Goal: Communication & Community: Participate in discussion

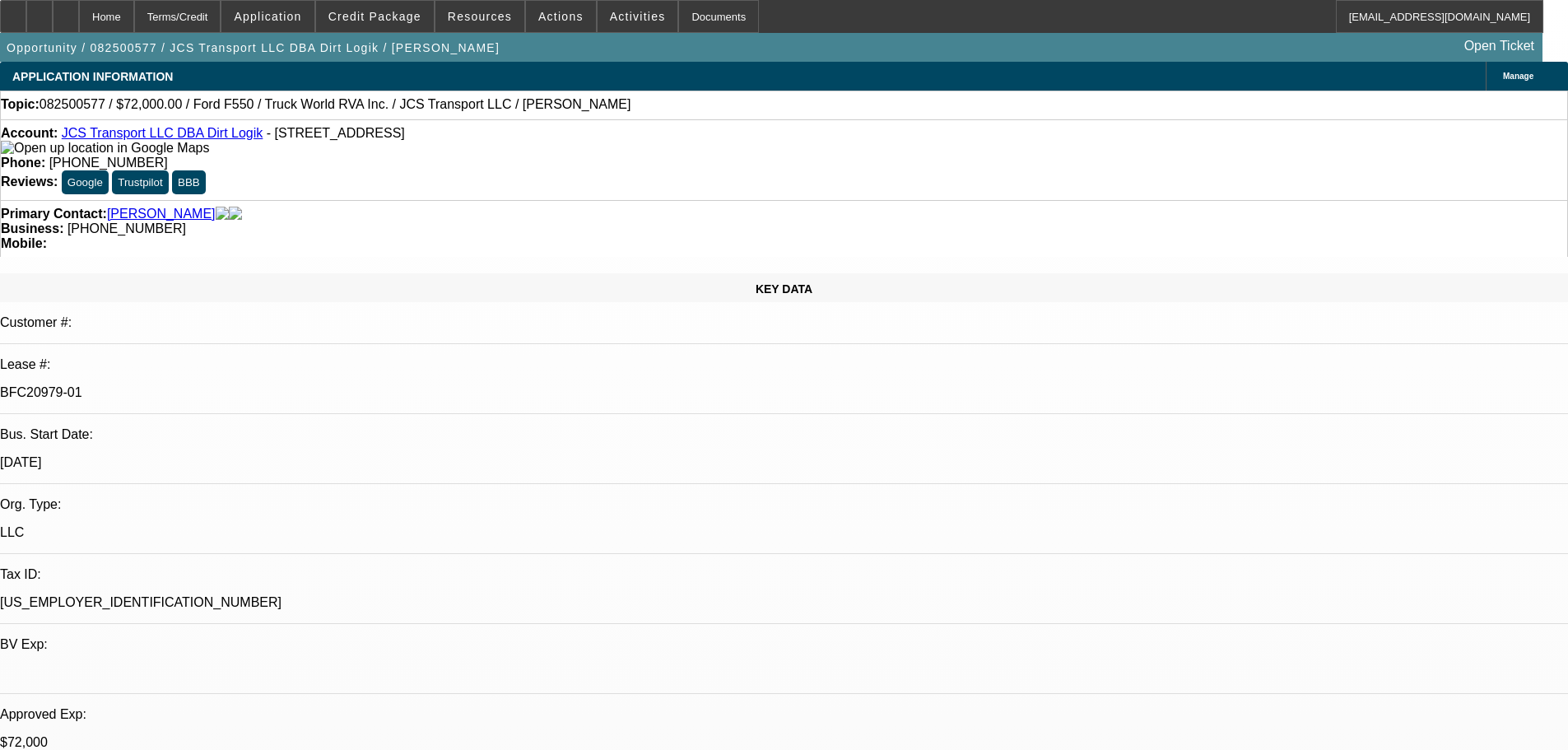
select select "0"
select select "6"
select select "0"
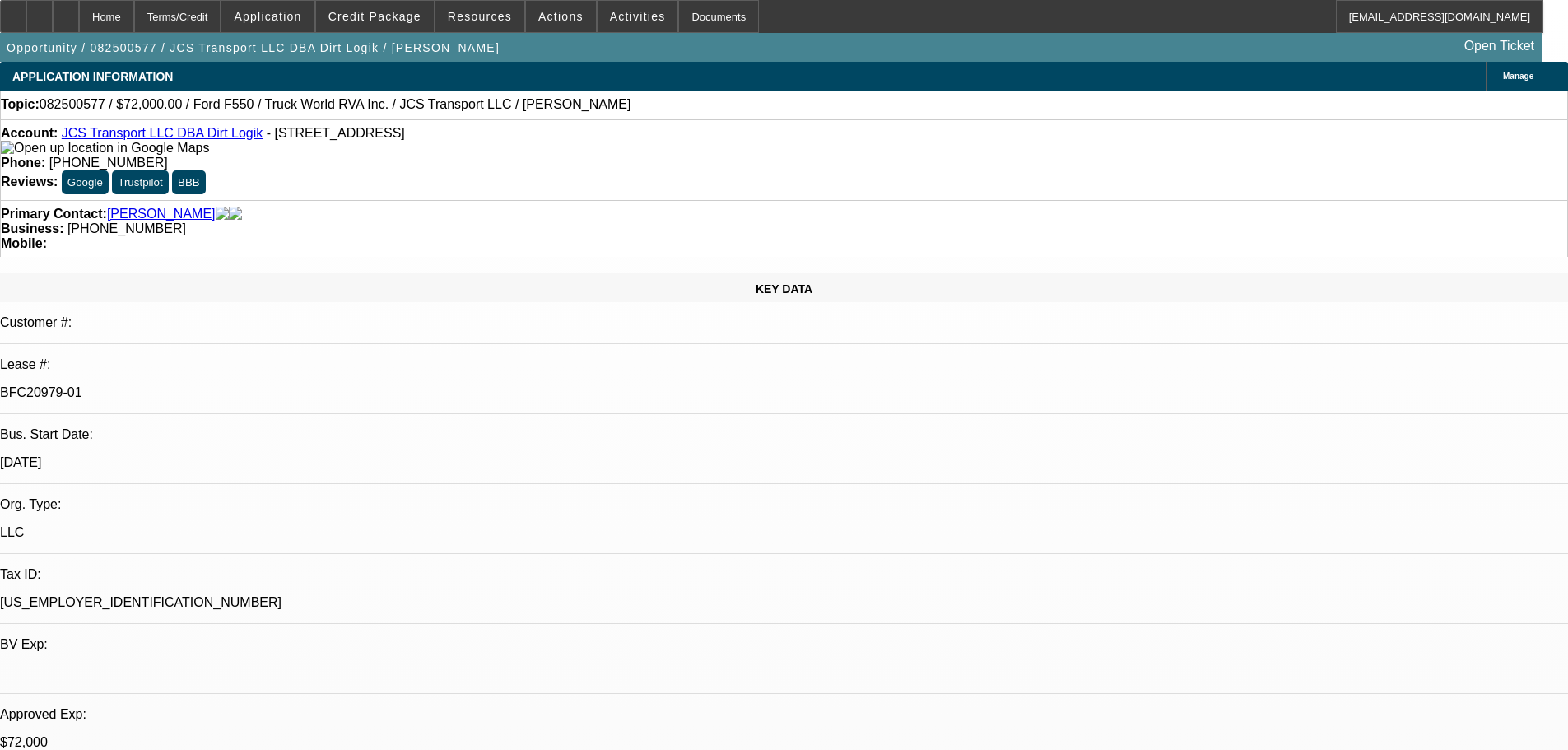
select select "0"
select select "6"
select select "0"
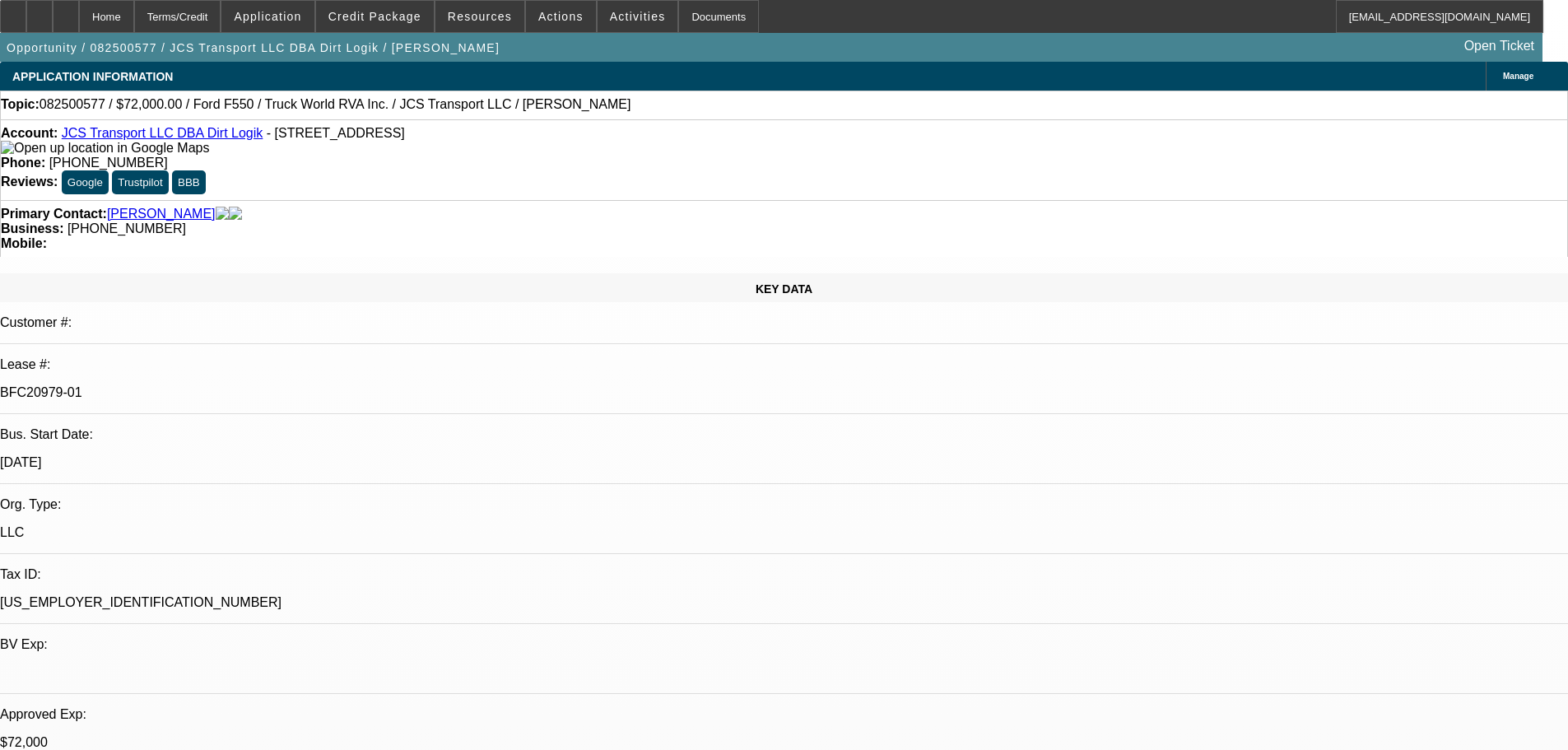
select select "0"
select select "6"
select select "0"
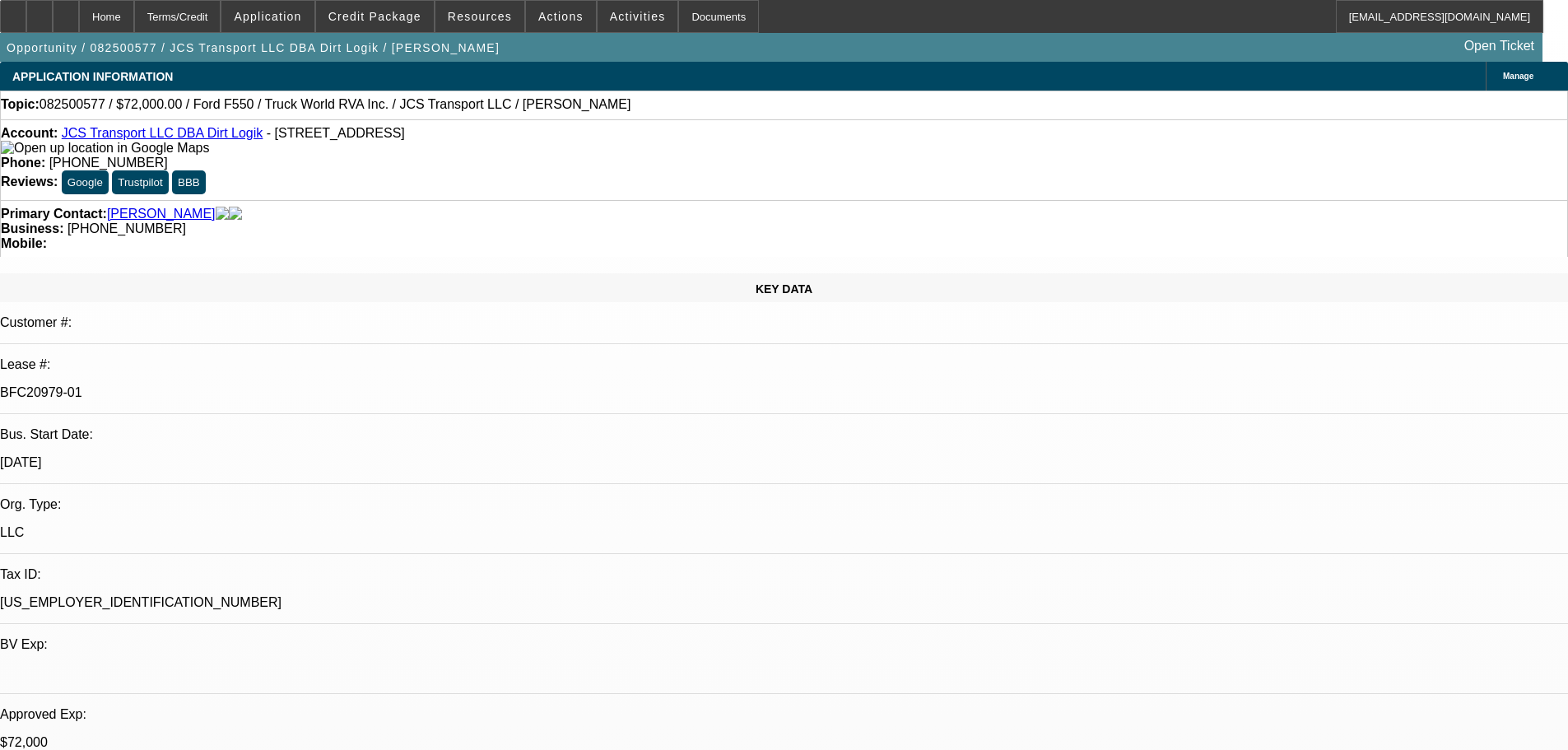
select select "6"
